Goal: Transaction & Acquisition: Download file/media

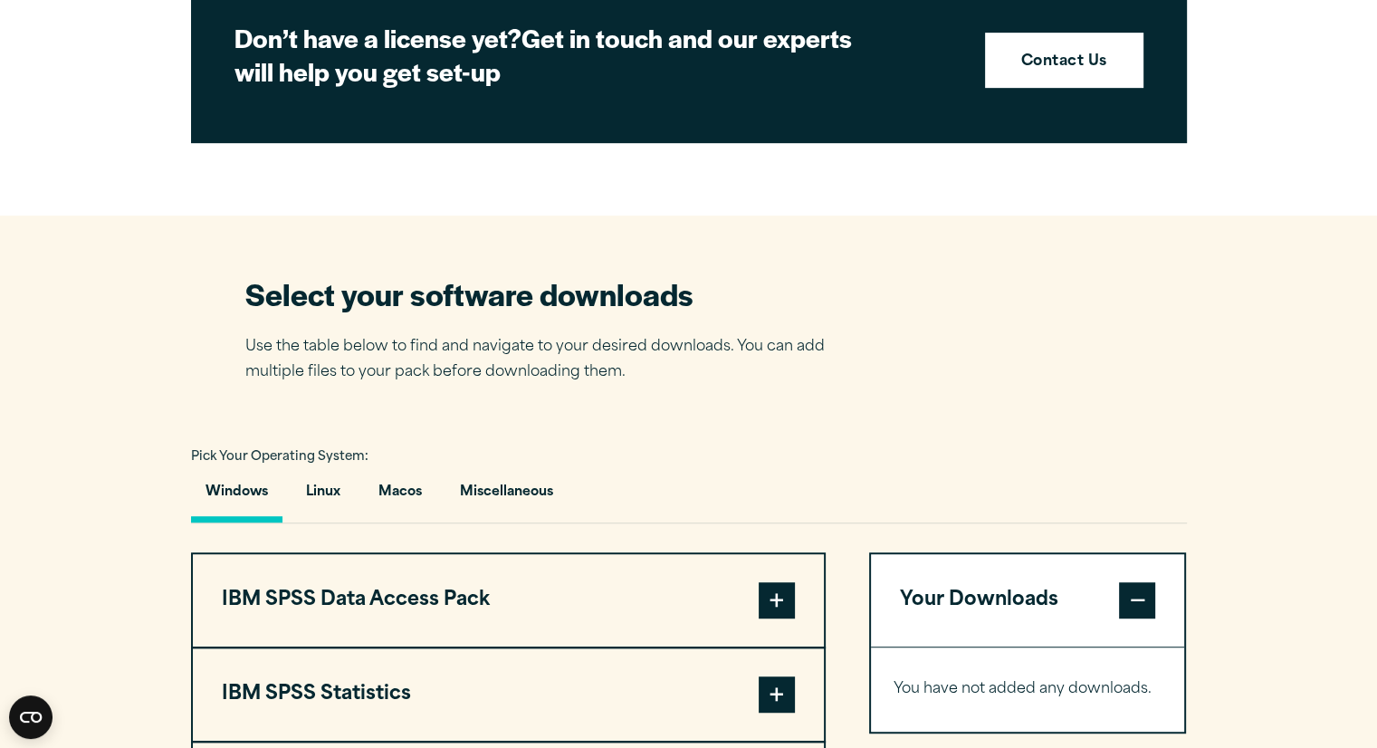
scroll to position [934, 0]
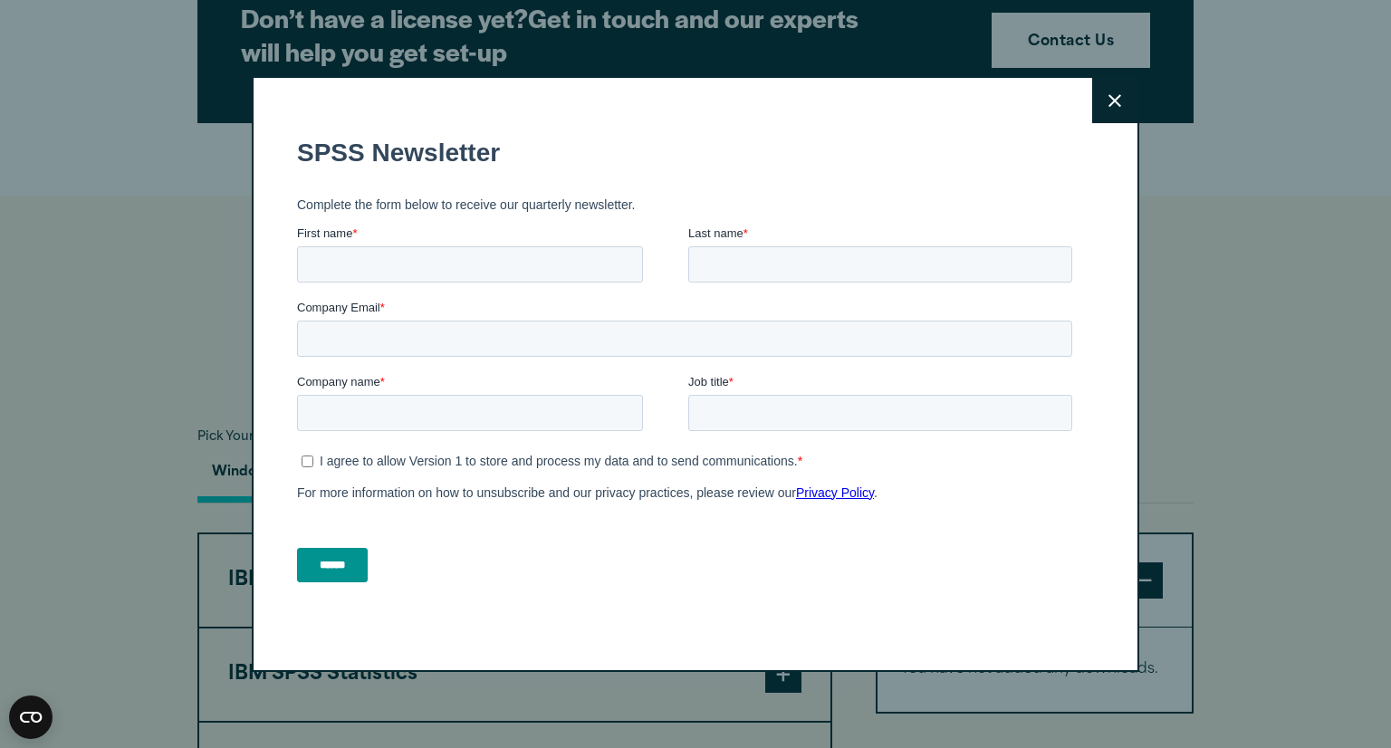
click at [1099, 99] on button "Close" at bounding box center [1114, 100] width 45 height 45
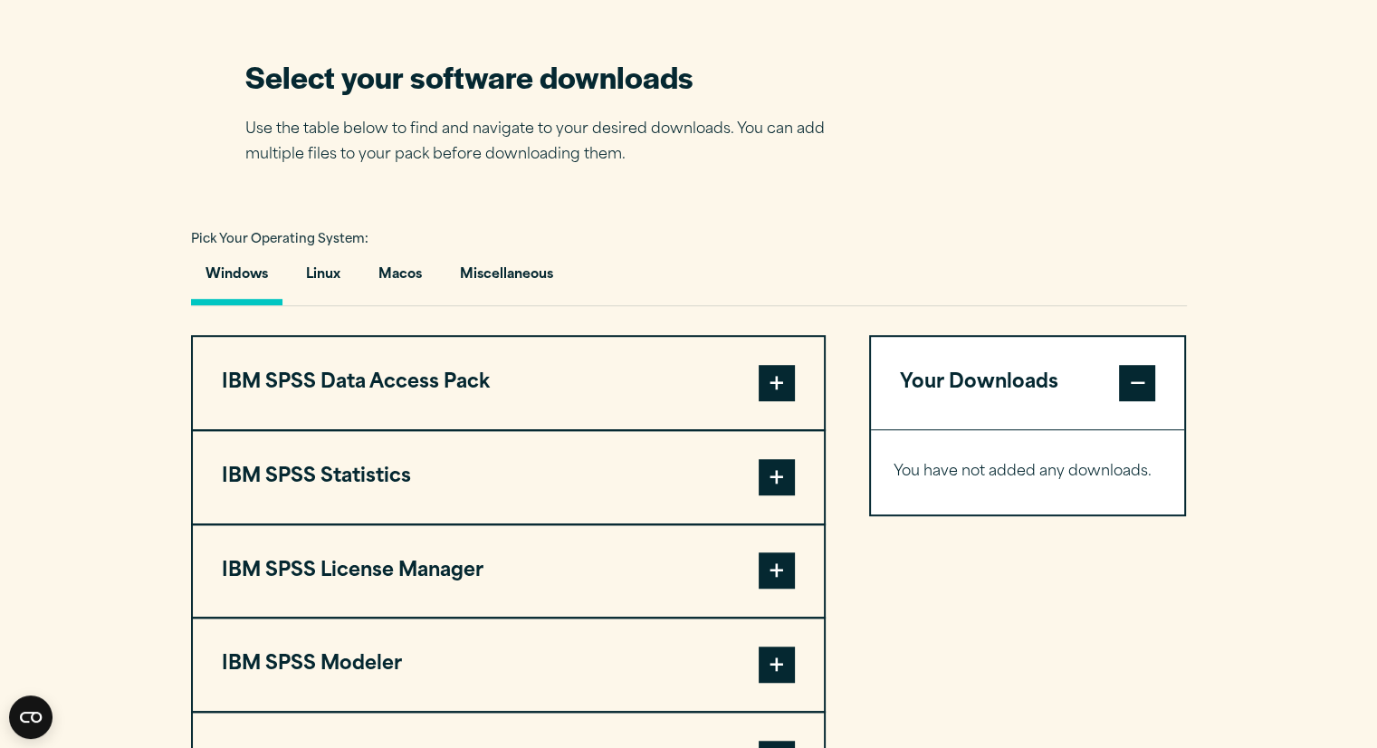
scroll to position [1135, 0]
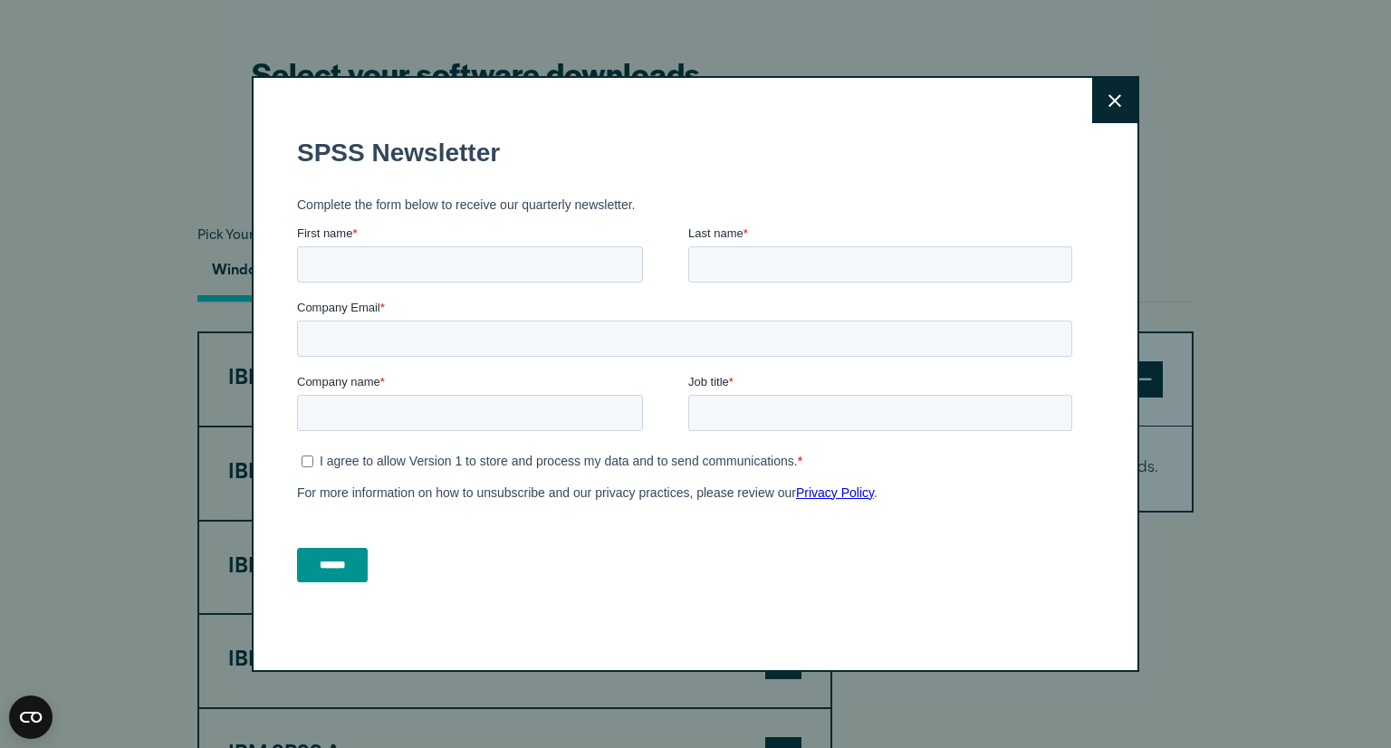
click at [1115, 99] on button "Close" at bounding box center [1114, 100] width 45 height 45
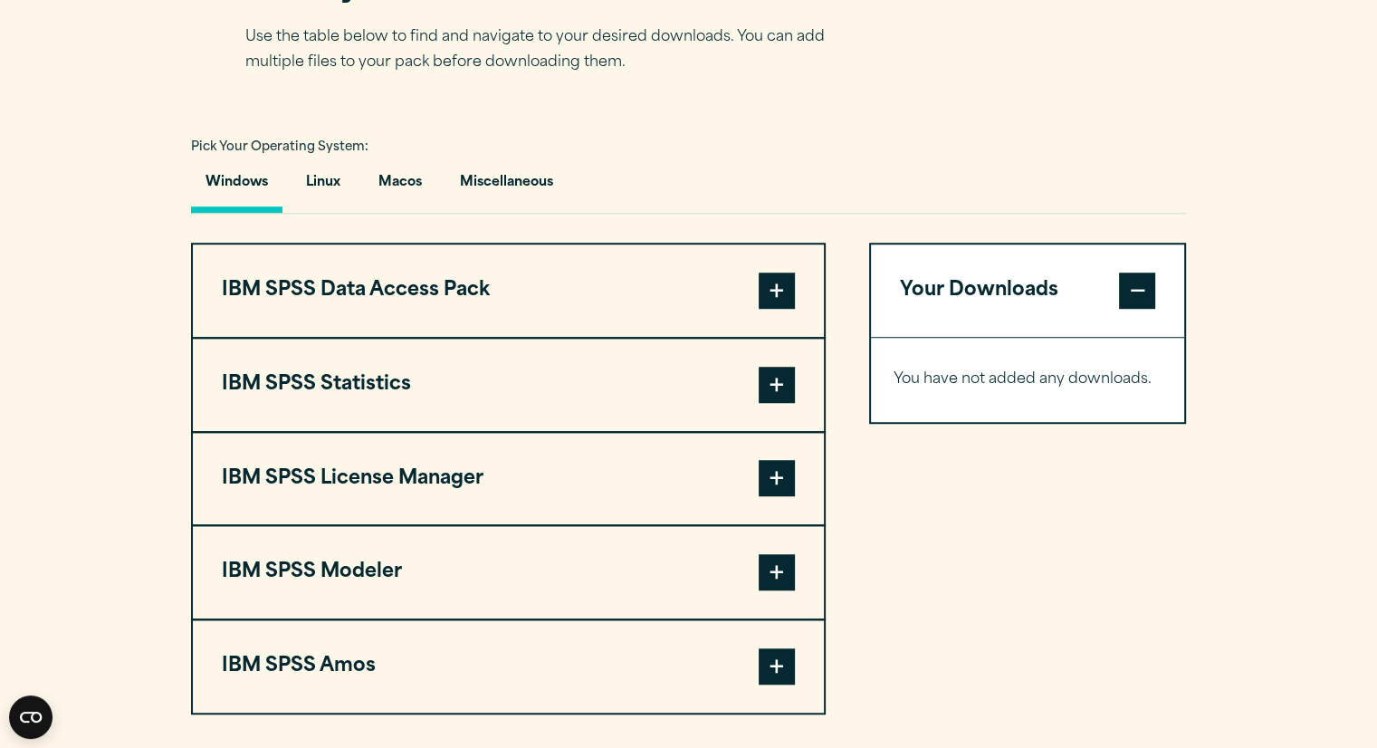
scroll to position [1228, 0]
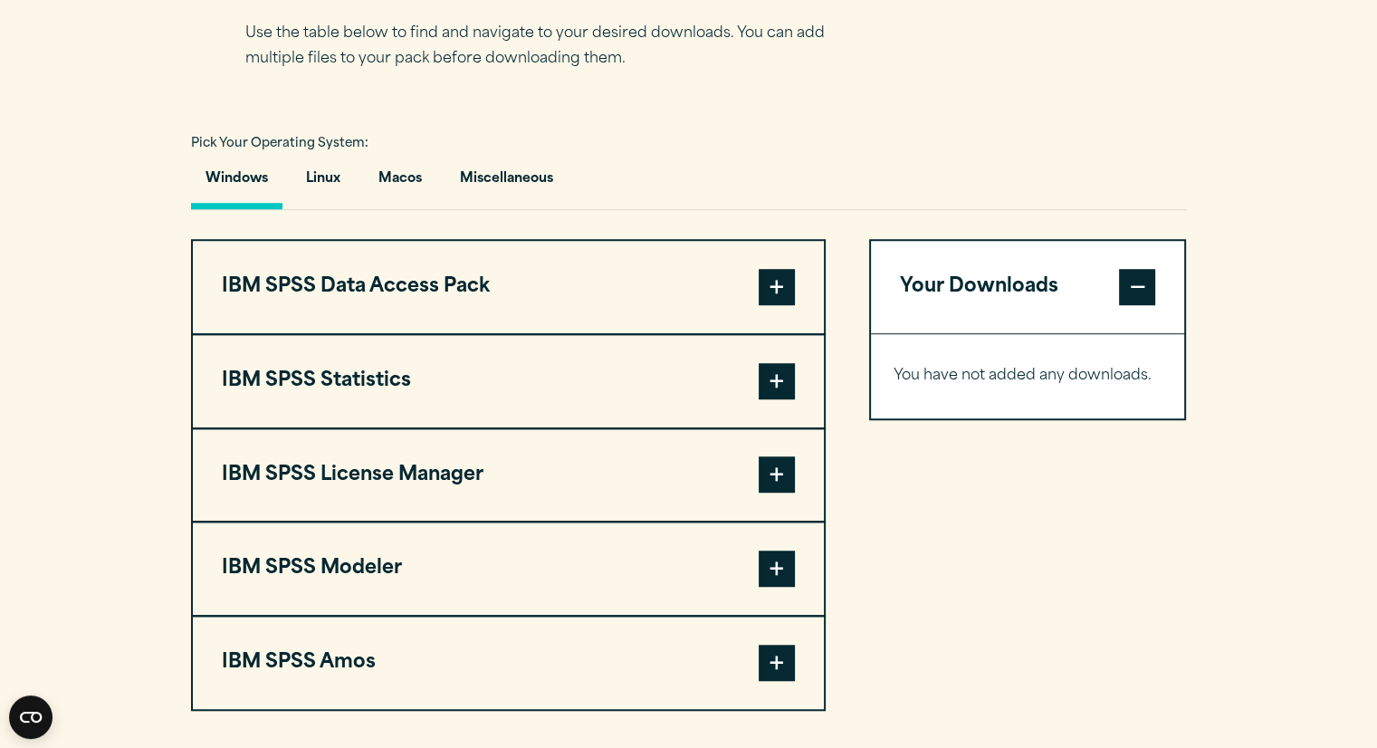
click at [775, 371] on span at bounding box center [777, 381] width 36 height 36
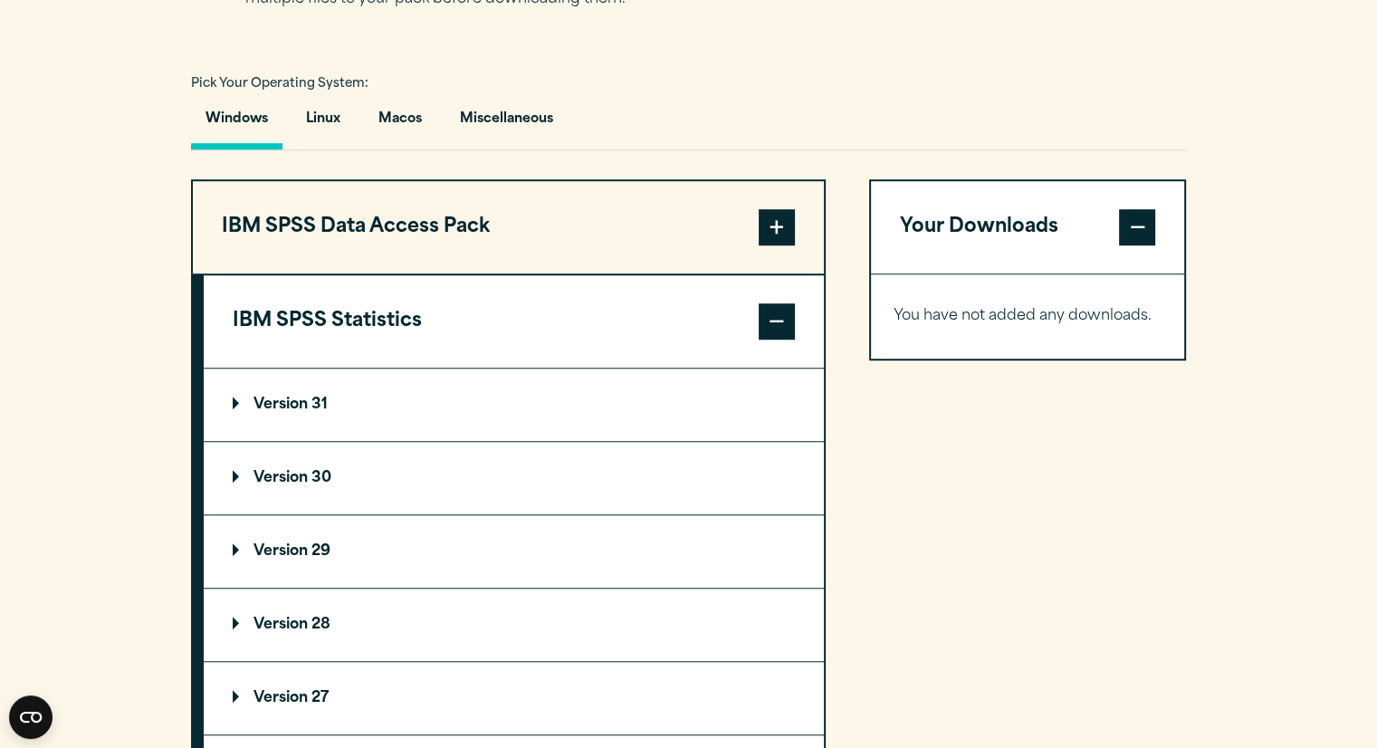
scroll to position [1293, 0]
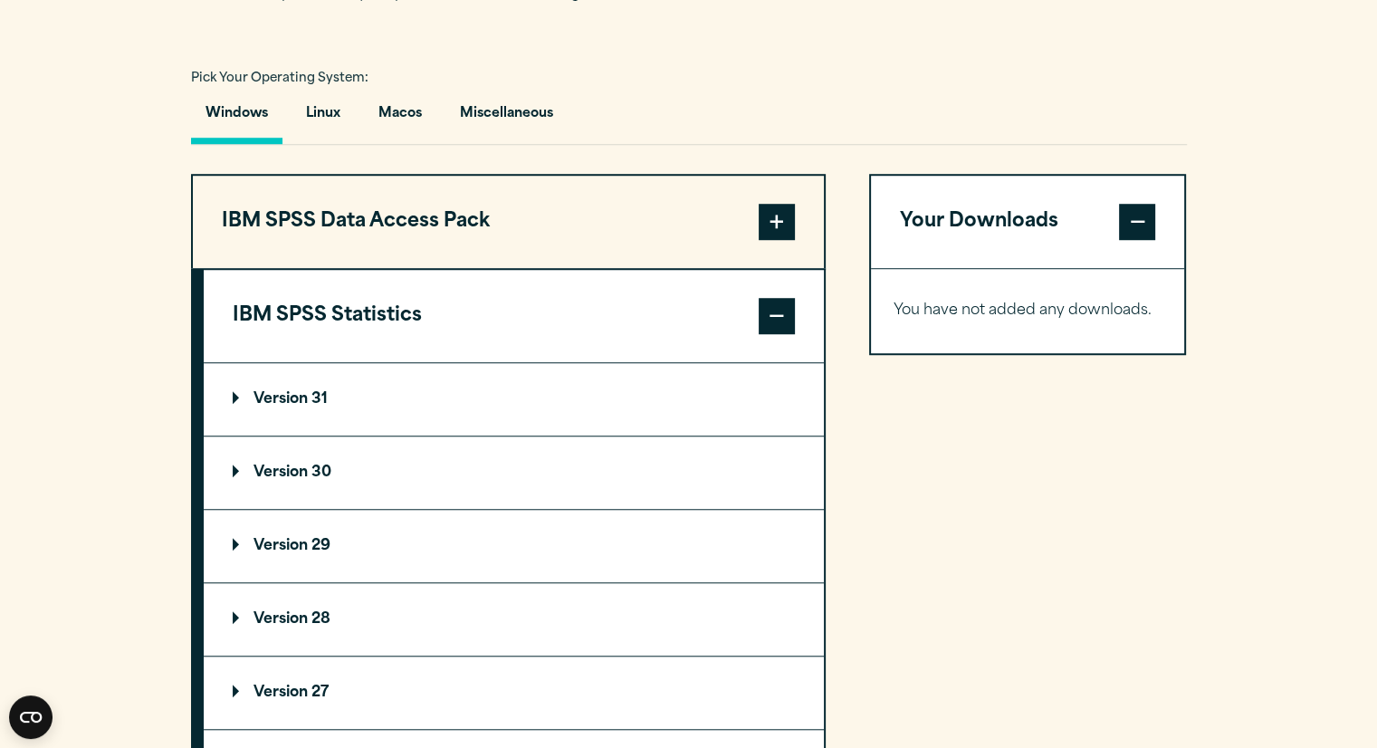
click at [311, 470] on p "Version 30" at bounding box center [282, 472] width 99 height 14
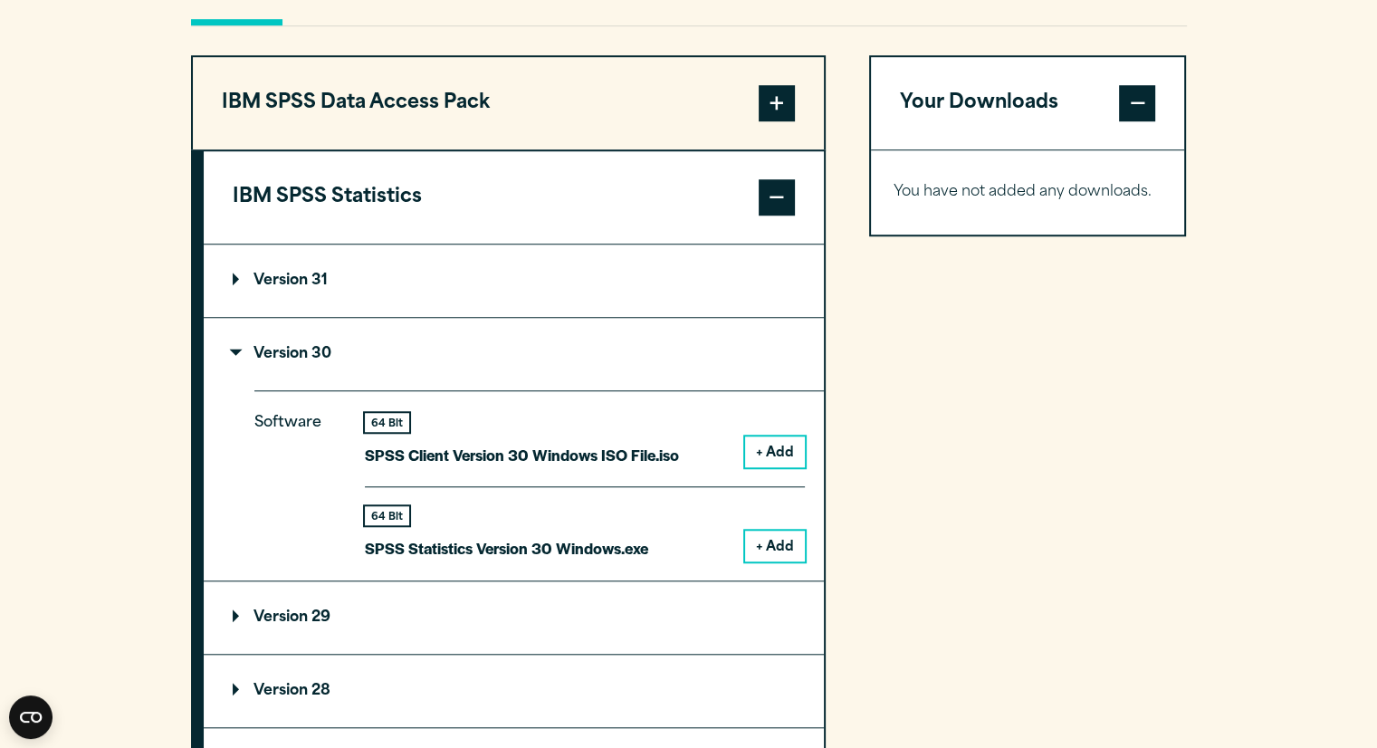
scroll to position [1418, 0]
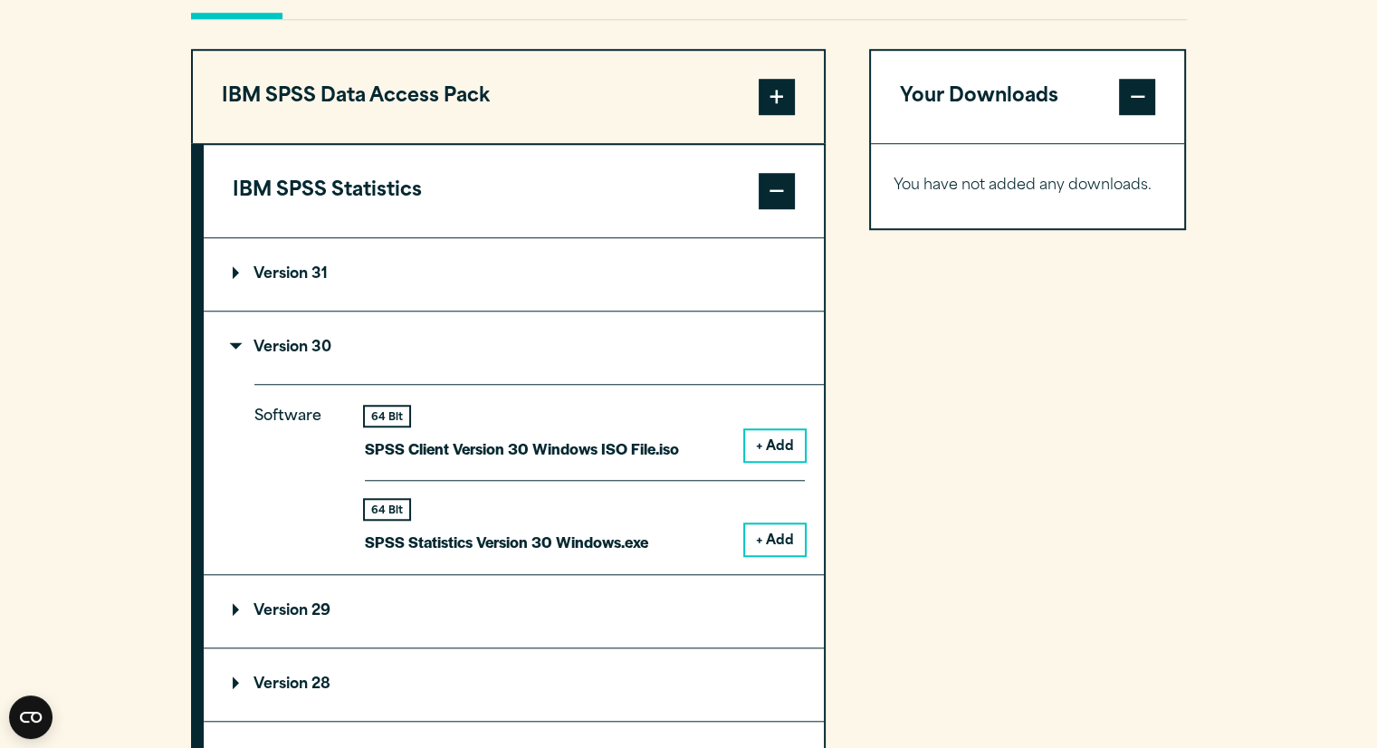
click at [311, 470] on p "Software" at bounding box center [294, 472] width 81 height 137
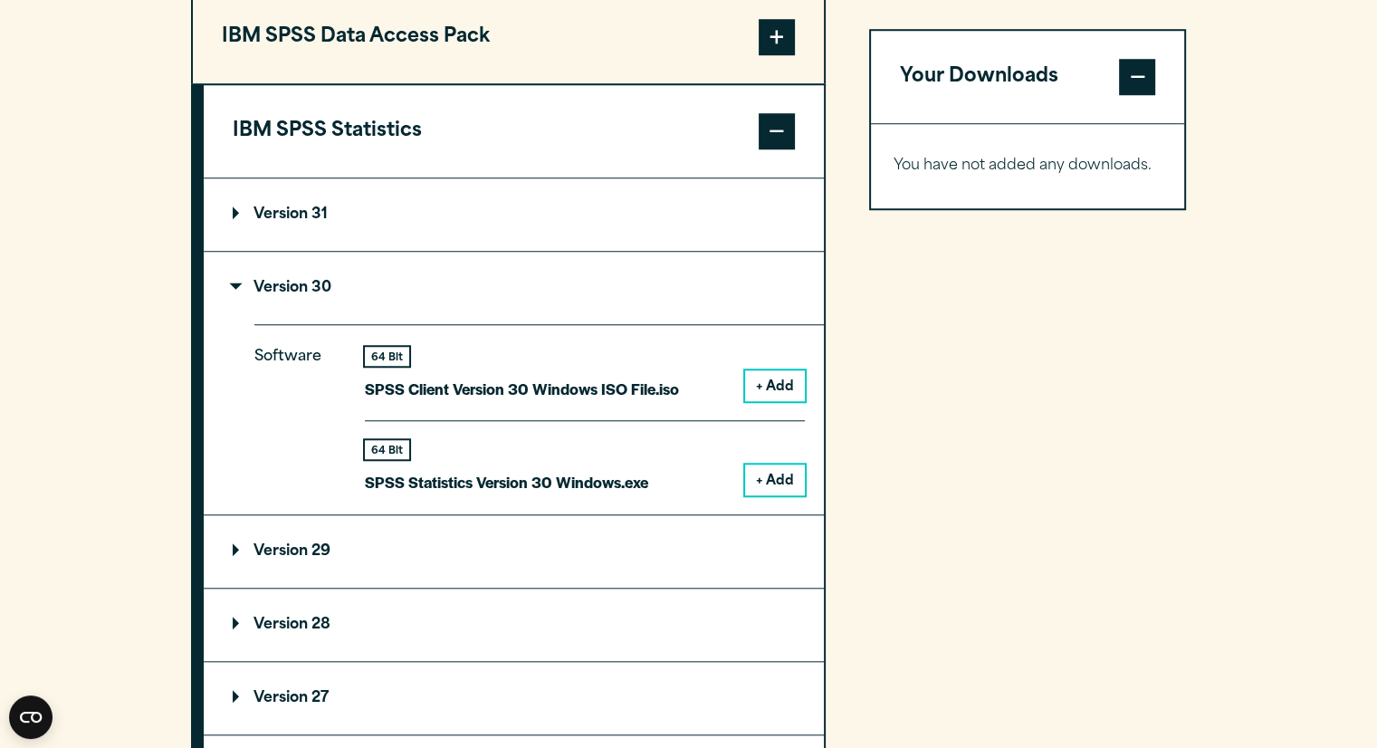
scroll to position [1481, 0]
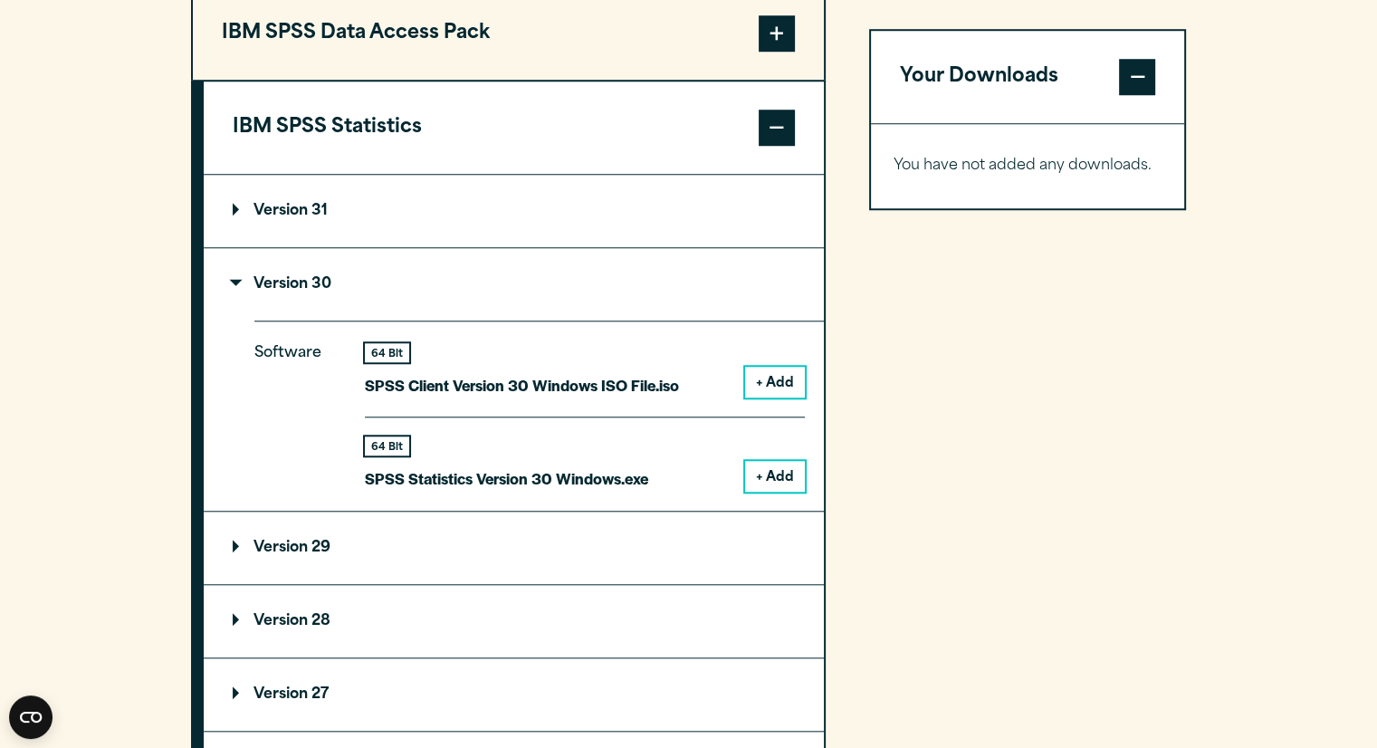
click at [763, 470] on button "+ Add" at bounding box center [775, 476] width 60 height 31
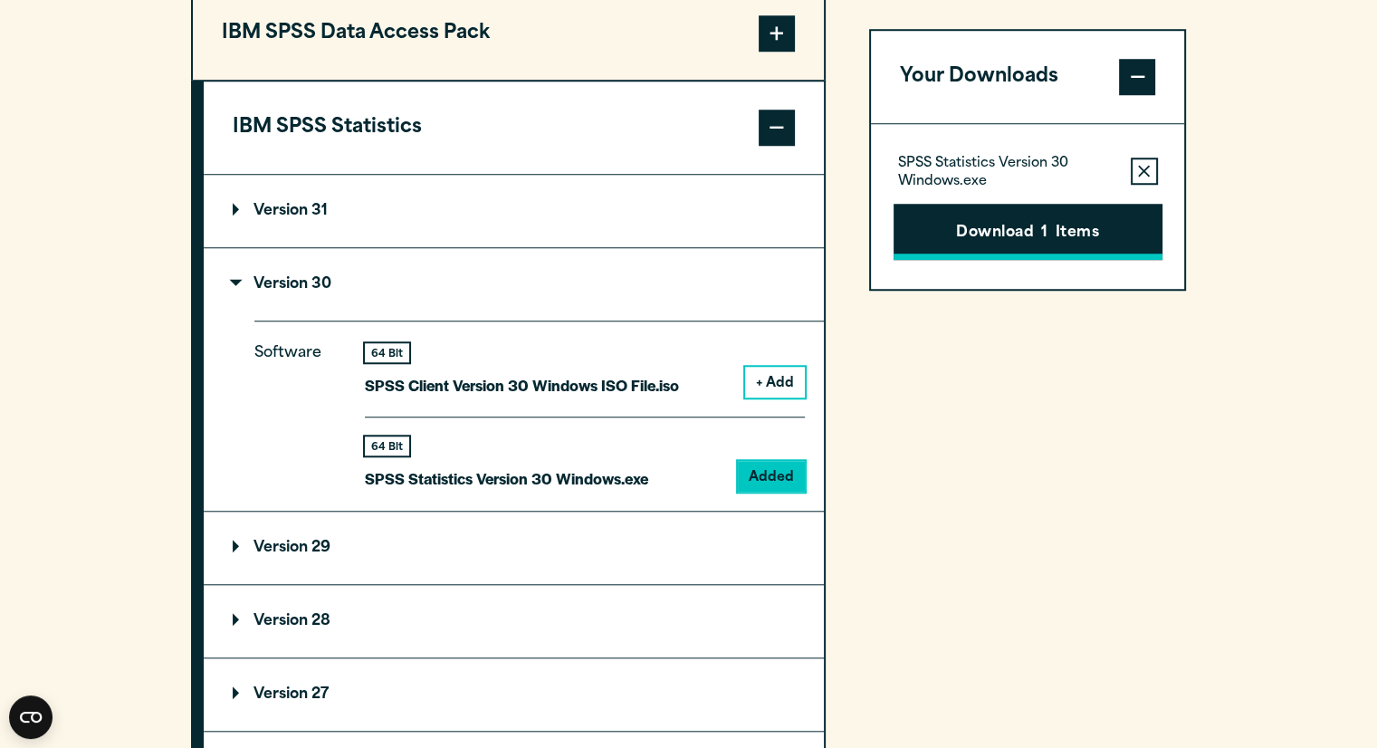
click at [989, 244] on button "Download 1 Items" at bounding box center [1028, 232] width 269 height 56
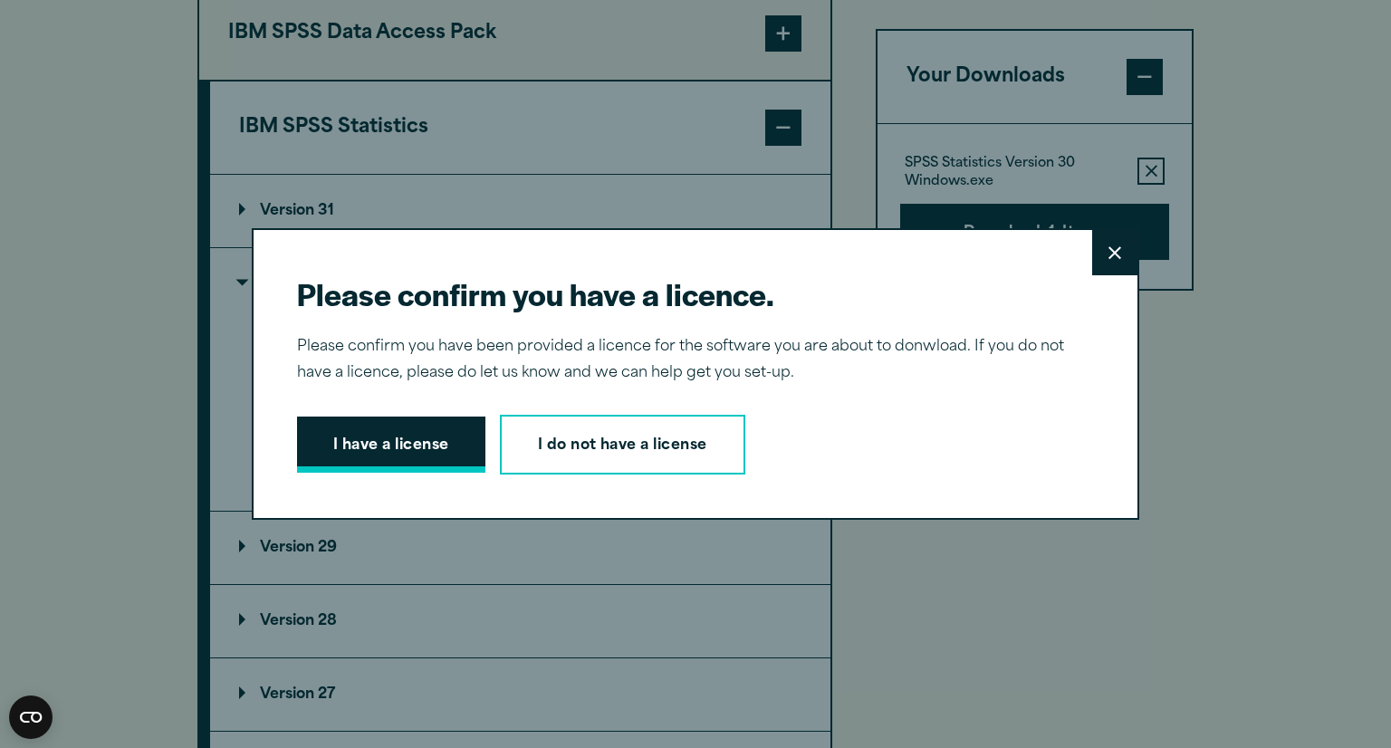
click at [394, 459] on button "I have a license" at bounding box center [391, 444] width 188 height 56
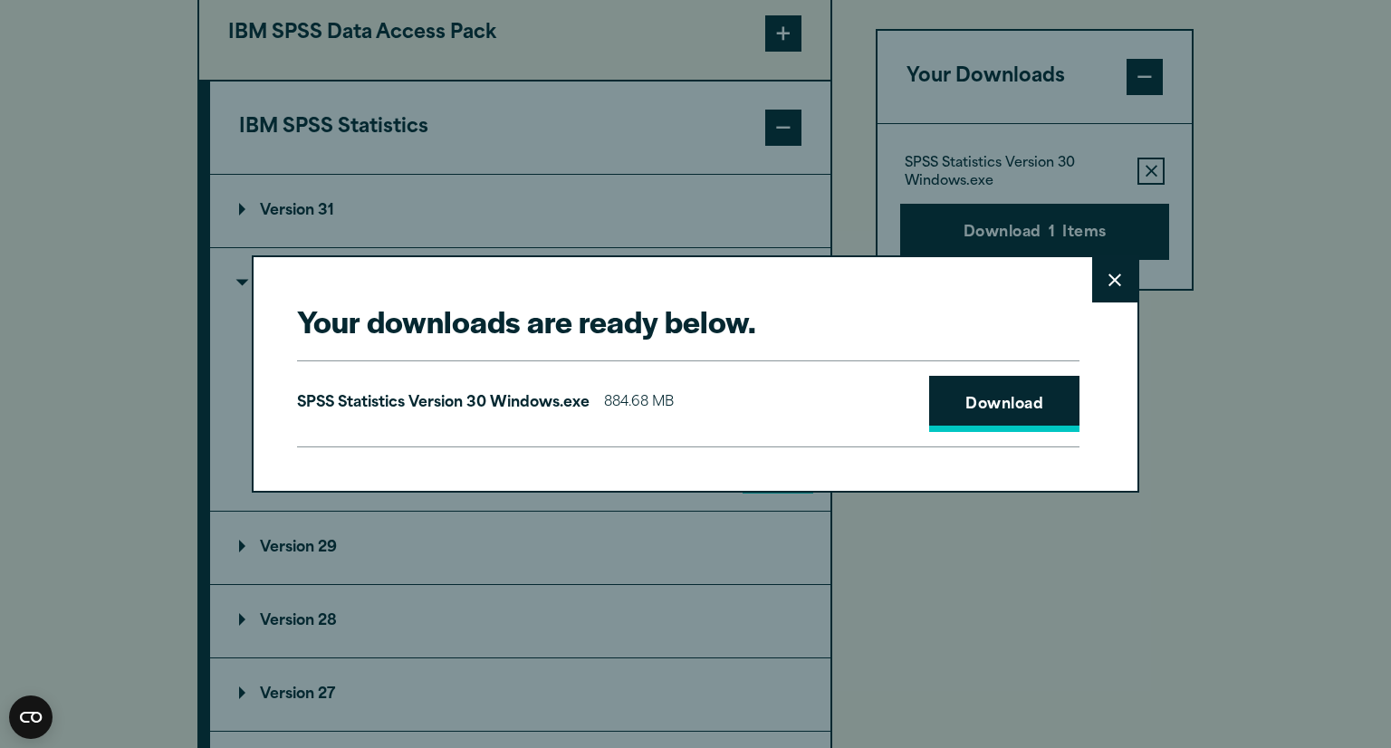
click at [996, 410] on link "Download" at bounding box center [1004, 404] width 150 height 56
click at [1104, 291] on button "Close" at bounding box center [1114, 279] width 45 height 45
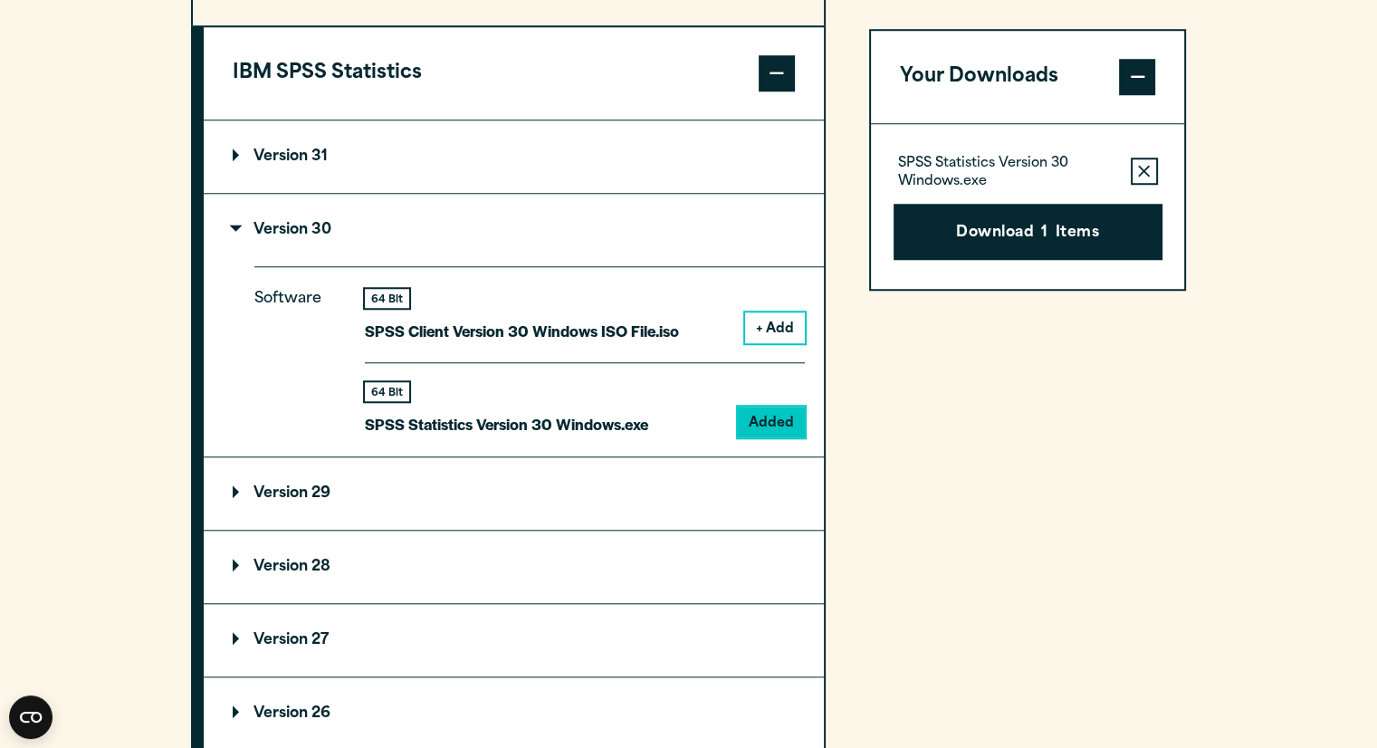
scroll to position [1543, 0]
